Goal: Transaction & Acquisition: Purchase product/service

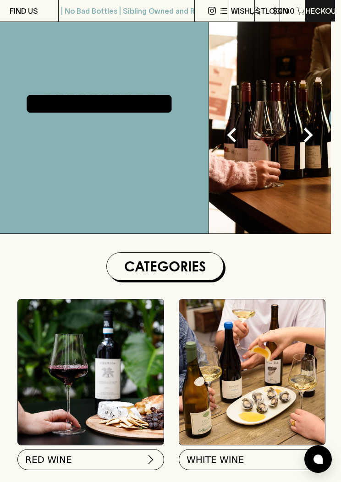
scroll to position [0, 10]
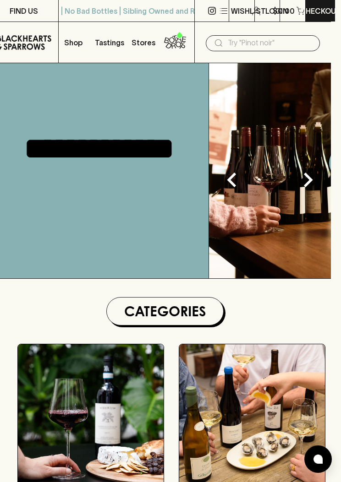
click at [314, 178] on icon "Next" at bounding box center [307, 179] width 29 height 29
click at [304, 195] on button "Next" at bounding box center [307, 180] width 37 height 37
click at [307, 184] on icon "Next" at bounding box center [307, 180] width 9 height 15
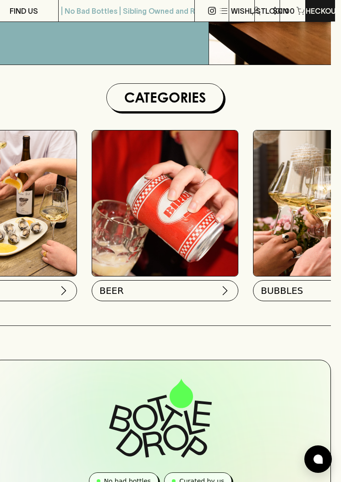
scroll to position [214, 10]
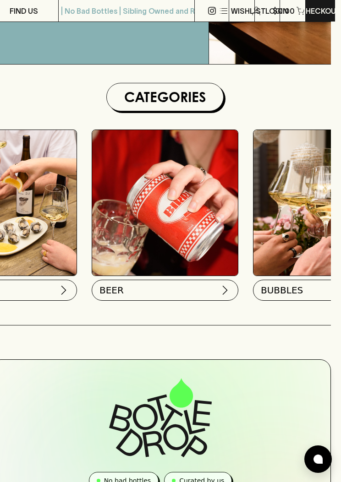
click at [302, 222] on img at bounding box center [326, 203] width 146 height 146
click at [296, 226] on img at bounding box center [326, 203] width 146 height 146
click at [287, 298] on button "BUBBLES" at bounding box center [326, 290] width 146 height 21
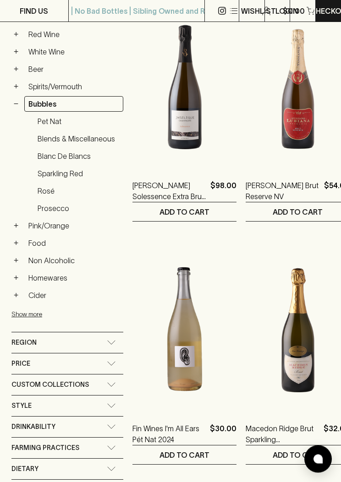
scroll to position [160, 0]
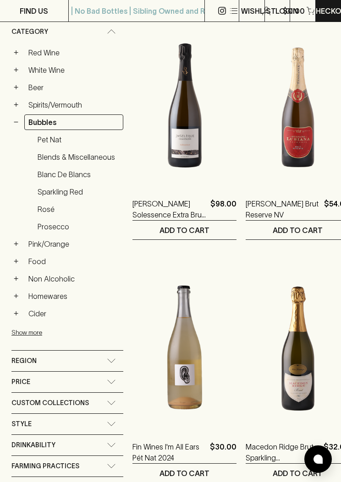
click at [53, 210] on link "Rosé" at bounding box center [78, 209] width 90 height 16
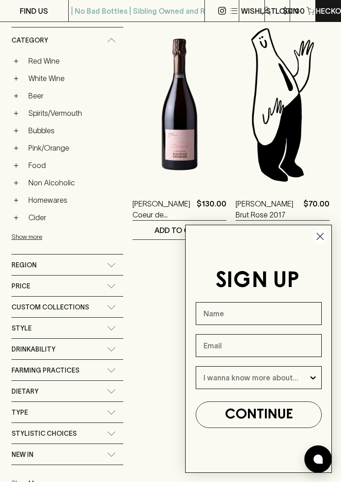
click at [325, 244] on circle "Close dialog" at bounding box center [319, 236] width 15 height 15
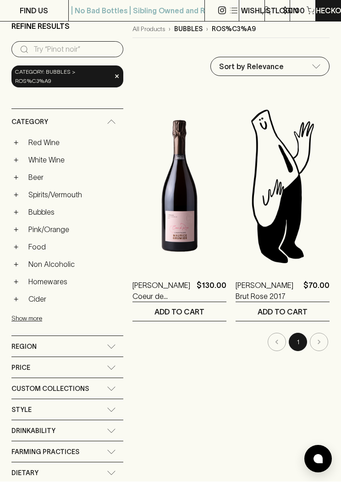
scroll to position [79, 0]
click at [45, 206] on link "Bubbles" at bounding box center [73, 212] width 99 height 16
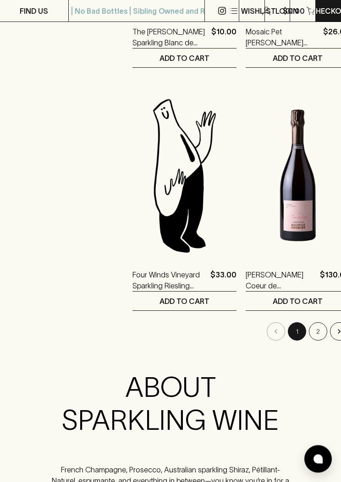
scroll to position [2277, 0]
click at [309, 336] on button "2" at bounding box center [318, 331] width 18 height 18
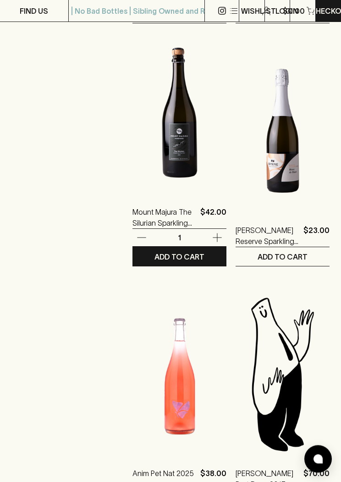
scroll to position [863, 0]
click at [187, 153] on img at bounding box center [179, 112] width 94 height 160
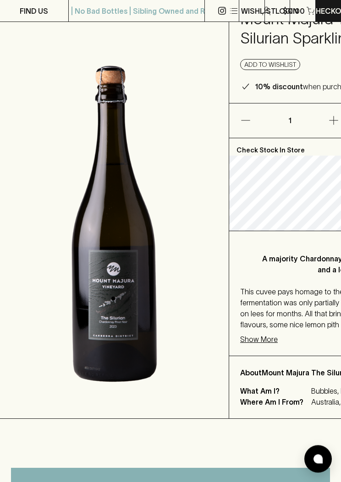
scroll to position [200, 0]
